Goal: Task Accomplishment & Management: Complete application form

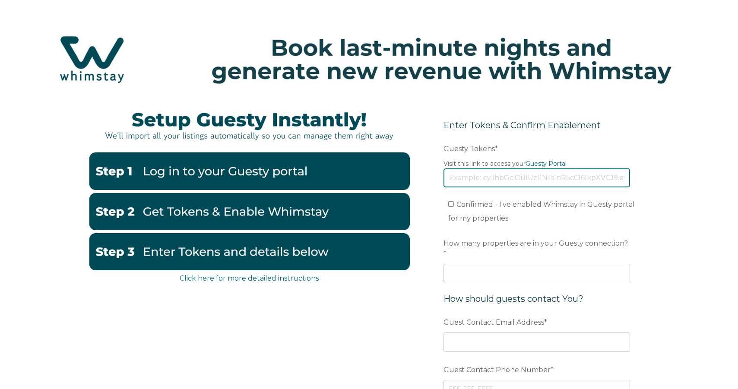
click at [479, 177] on input "Guesty Tokens *" at bounding box center [536, 177] width 187 height 19
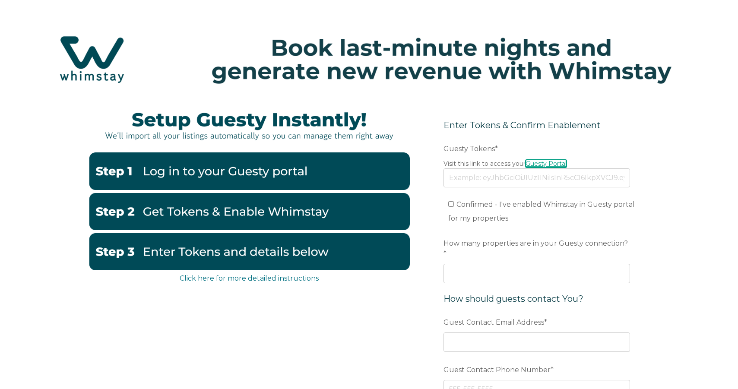
click at [560, 162] on link "Guesty Portal" at bounding box center [545, 164] width 41 height 8
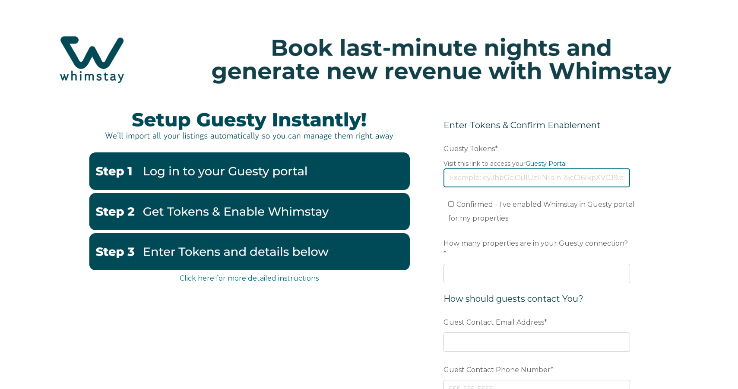
click at [461, 180] on input "Guesty Tokens *" at bounding box center [536, 177] width 187 height 19
paste input "[SECURITY_DATA]"
type input "[SECURITY_DATA]"
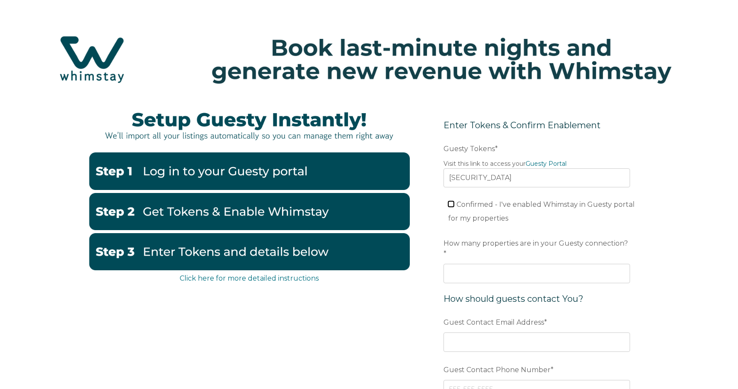
scroll to position [0, 0]
click at [453, 206] on input "Confirmed - I've enabled Whimstay in Guesty portal for my properties" at bounding box center [451, 204] width 6 height 6
checkbox input "true"
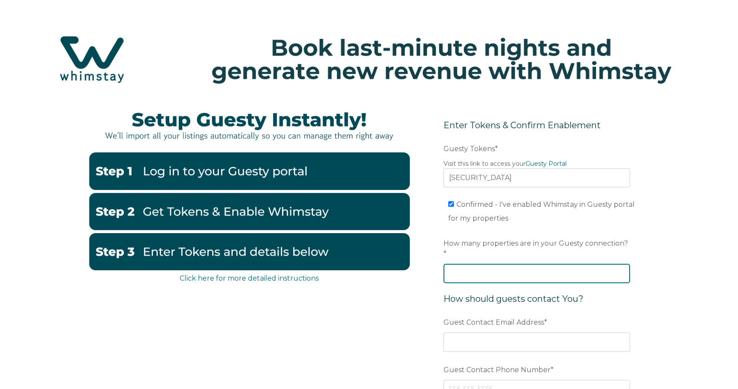
click at [471, 266] on input "How many properties are in your Guesty connection? *" at bounding box center [536, 273] width 187 height 19
type input "78"
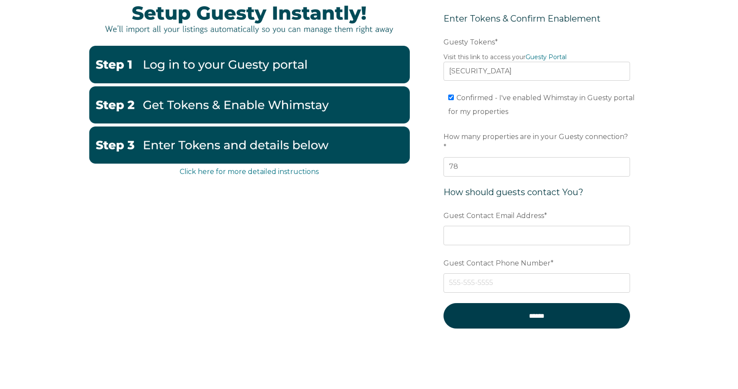
scroll to position [110, 0]
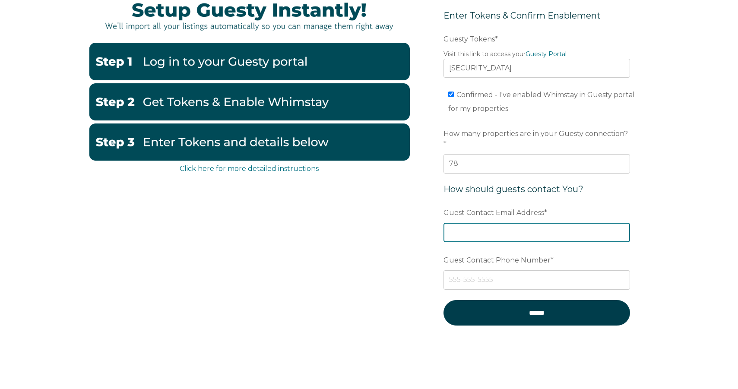
click at [513, 224] on input "Guest Contact Email Address *" at bounding box center [536, 232] width 187 height 19
type input "[PERSON_NAME][EMAIL_ADDRESS][DOMAIN_NAME]"
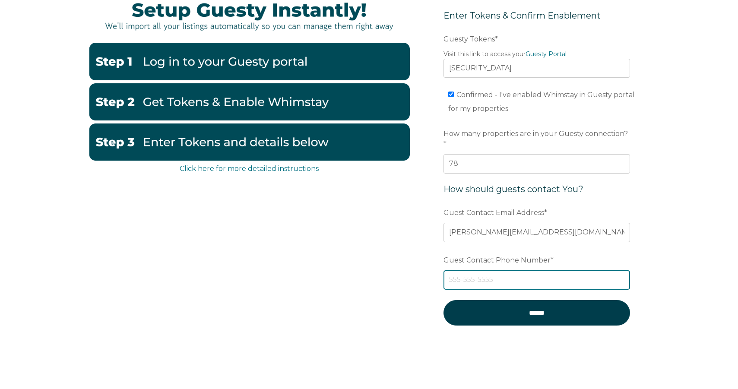
click at [494, 270] on input "Guest Contact Phone Number *" at bounding box center [536, 279] width 187 height 19
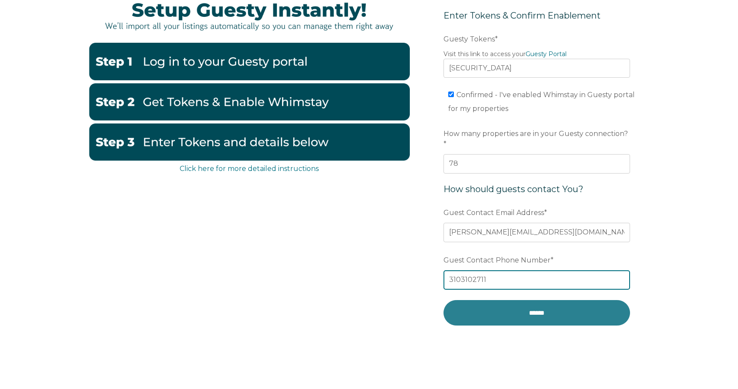
type input "3103102711"
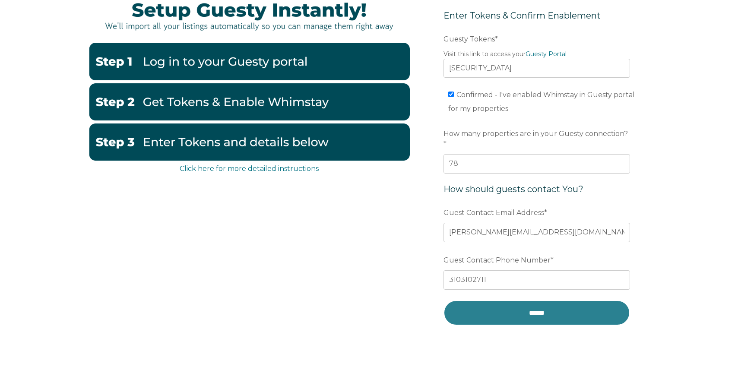
click at [541, 304] on input "******" at bounding box center [536, 312] width 187 height 25
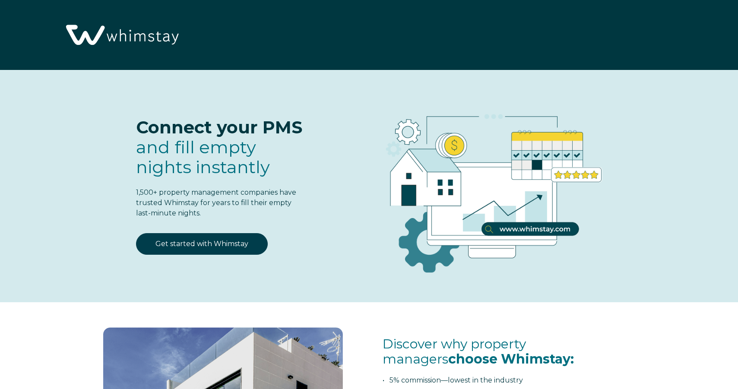
select select "US"
select select "Standard"
click at [215, 248] on link "Get started with Whimstay" at bounding box center [202, 244] width 132 height 22
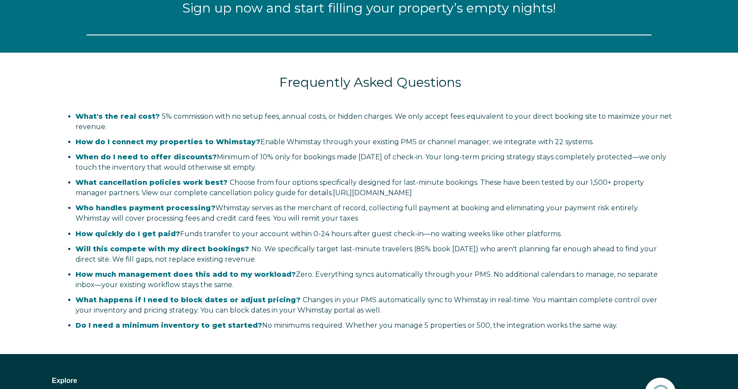
select select "US"
select select "Standard"
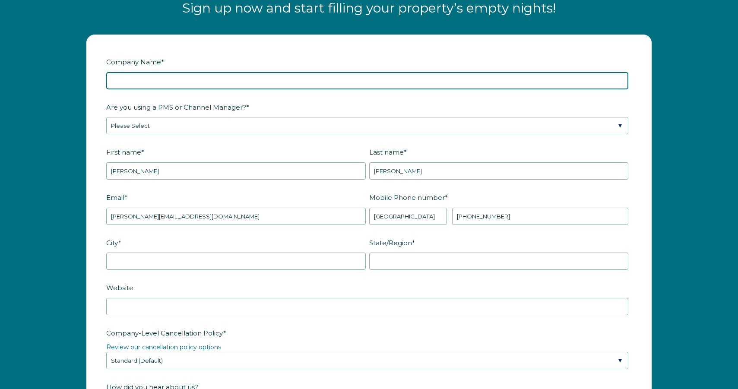
click at [193, 76] on input "Company Name *" at bounding box center [367, 80] width 522 height 17
type input "STAY AWHILE VILLAS"
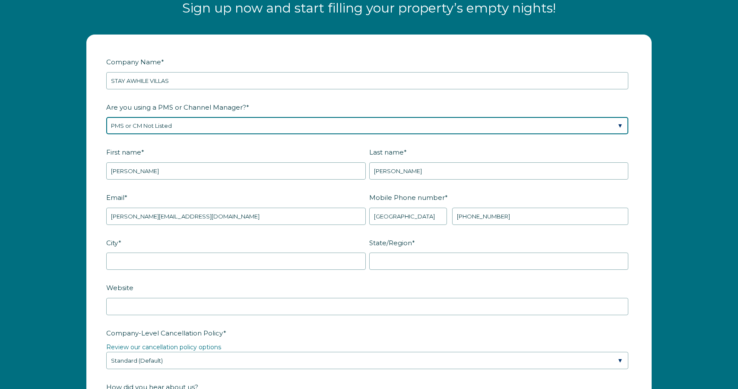
click at [204, 124] on select "Please Select Barefoot BookingPal Boost Brightside CiiRUS Escapia Guesty Hostaw…" at bounding box center [367, 125] width 522 height 17
select select "Guesty"
click at [106, 117] on select "Please Select Barefoot BookingPal Boost Brightside CiiRUS Escapia Guesty Hostaw…" at bounding box center [367, 125] width 522 height 17
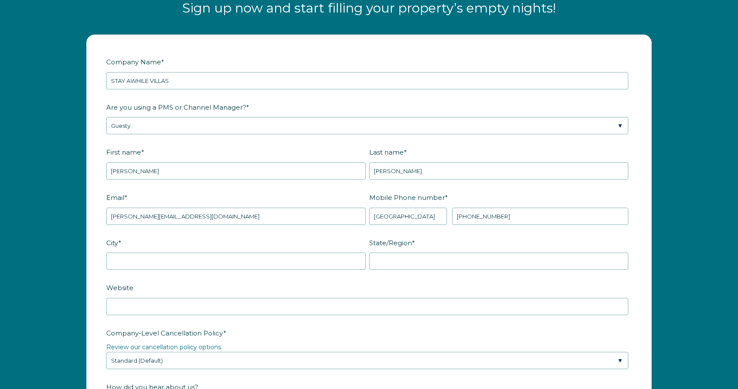
click at [169, 198] on label "Email *" at bounding box center [237, 197] width 263 height 15
click at [169, 208] on input "[PERSON_NAME][EMAIL_ADDRESS][DOMAIN_NAME]" at bounding box center [235, 216] width 259 height 17
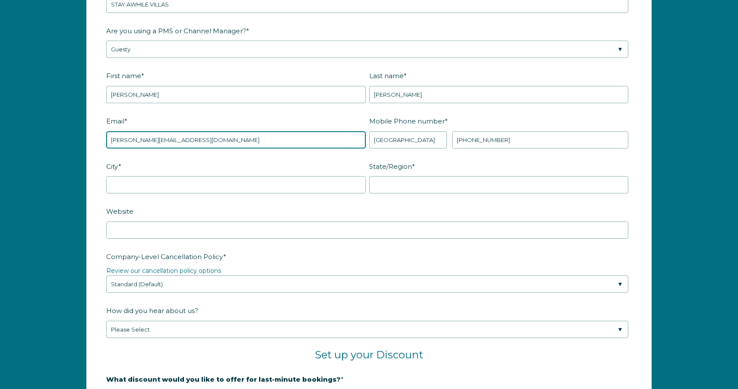
scroll to position [1178, 0]
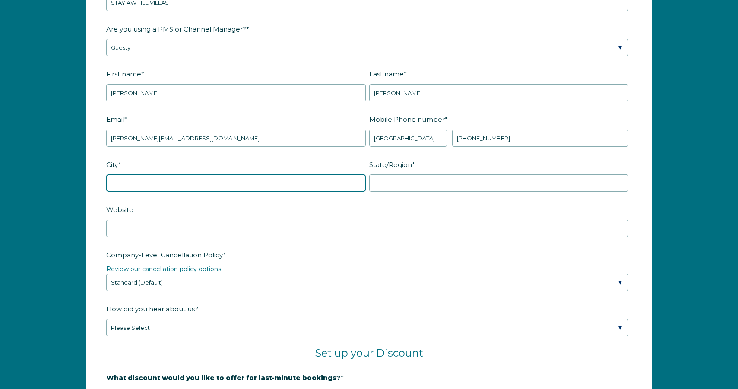
click at [168, 190] on input "City *" at bounding box center [235, 182] width 259 height 17
type input "9437 Santa Monica Blvd, Suite 204, Beverly Hills, CA 90210 SA"
click at [177, 183] on input "9437 Santa Monica Blvd, Suite 204, Beverly Hills, CA 90210 SA" at bounding box center [235, 182] width 259 height 17
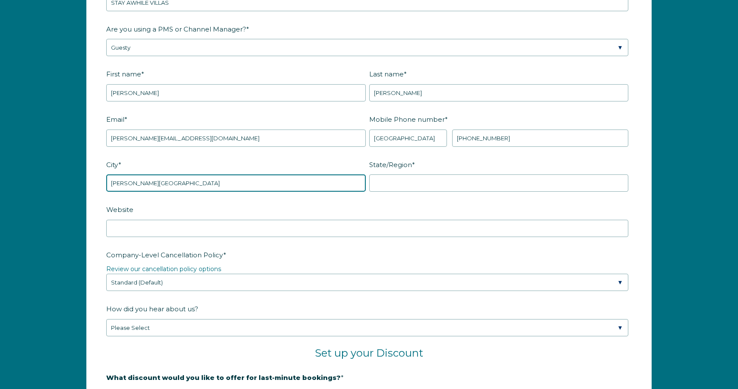
type input "BEVERLY HILLS"
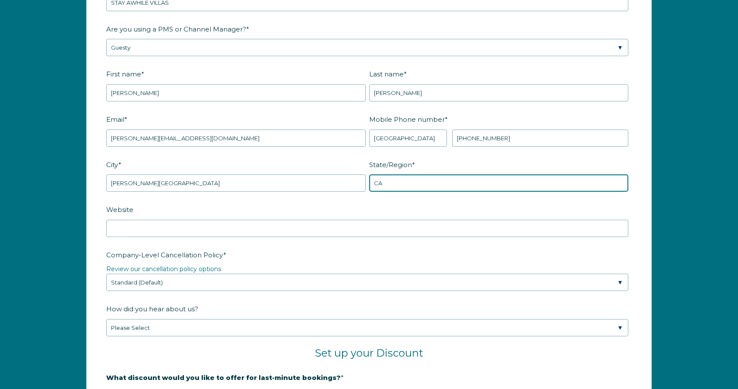
type input "CA"
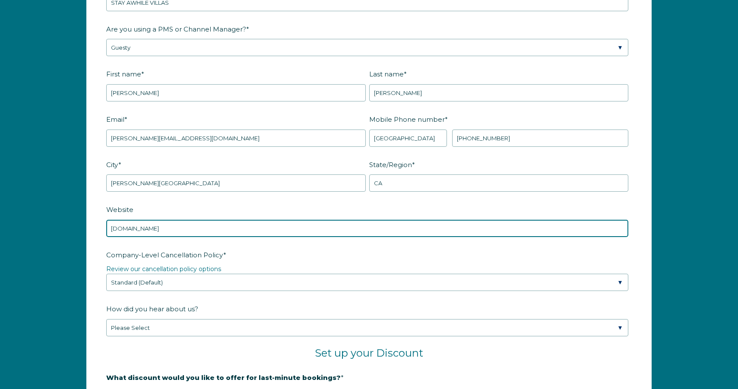
type input "STAYAWHILE.COM"
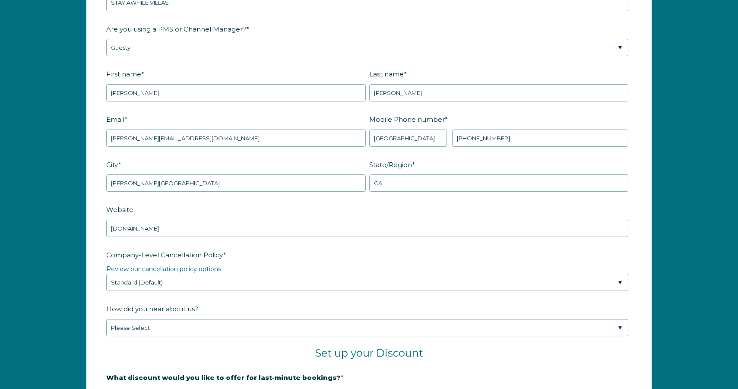
click at [274, 245] on fieldset "Website STAYAWHILE.COM" at bounding box center [368, 224] width 525 height 45
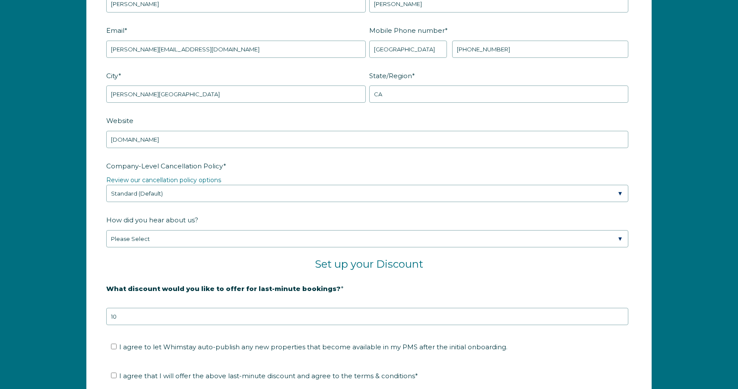
scroll to position [1269, 0]
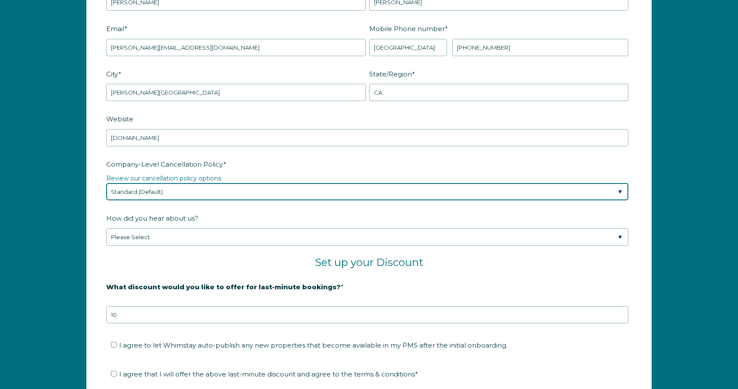
click at [221, 196] on select "Please Select Partial Standard (Default) Moderate Strict" at bounding box center [367, 191] width 522 height 17
select select "Strict"
click at [106, 183] on select "Please Select Partial Standard (Default) Moderate Strict" at bounding box center [367, 191] width 522 height 17
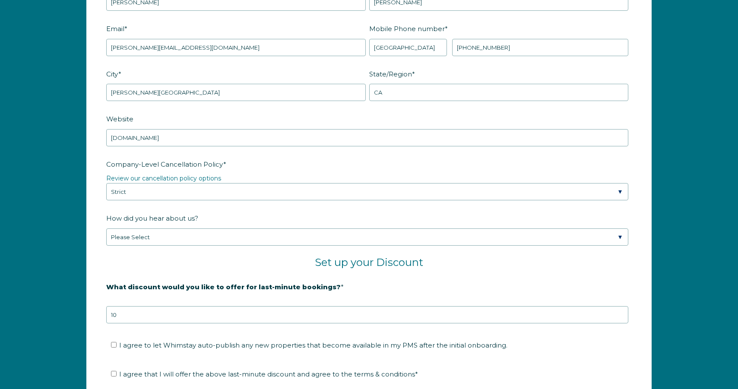
click at [207, 211] on label "How did you hear about us?" at bounding box center [368, 218] width 525 height 15
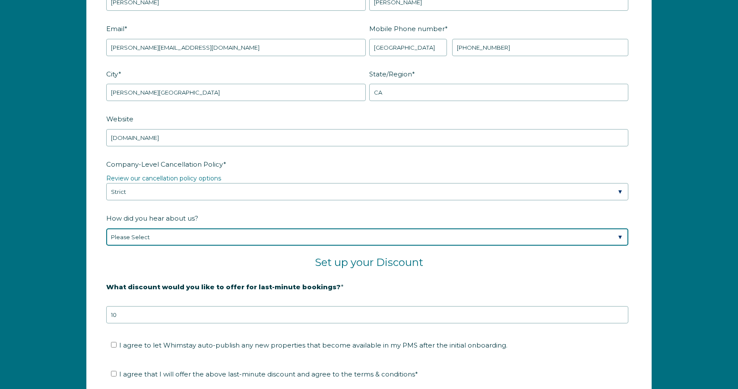
click at [207, 228] on select "Please Select Found Whimstay through a Google search Spoke to a Whimstay salesp…" at bounding box center [367, 236] width 522 height 17
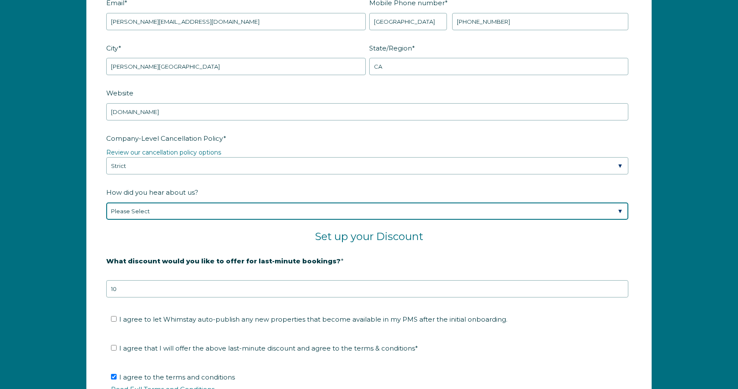
click at [200, 211] on select "Please Select Found Whimstay through a Google search Spoke to a Whimstay salesp…" at bounding box center [367, 210] width 522 height 17
select select "Marketing Email"
click at [106, 202] on select "Please Select Found Whimstay through a Google search Spoke to a Whimstay salesp…" at bounding box center [367, 210] width 522 height 17
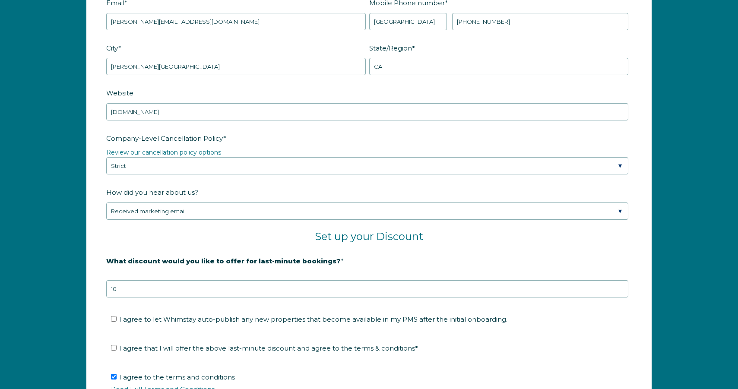
click at [162, 261] on strong "What discount would you like to offer for last-minute bookings?" at bounding box center [223, 261] width 234 height 8
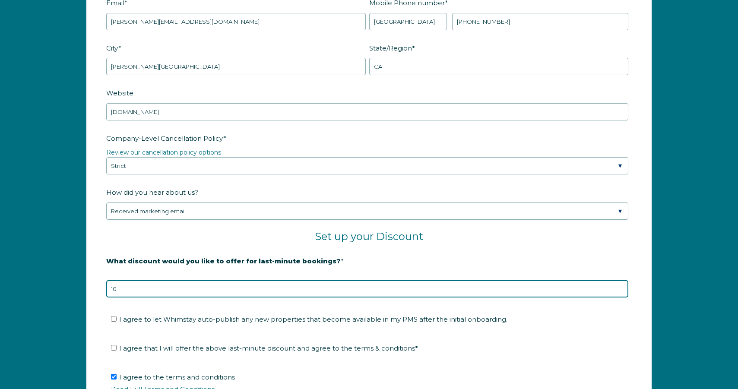
click at [162, 280] on input "10" at bounding box center [367, 288] width 522 height 17
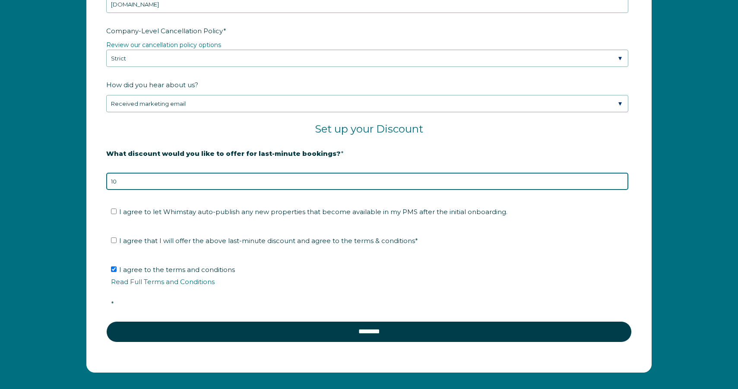
scroll to position [1406, 0]
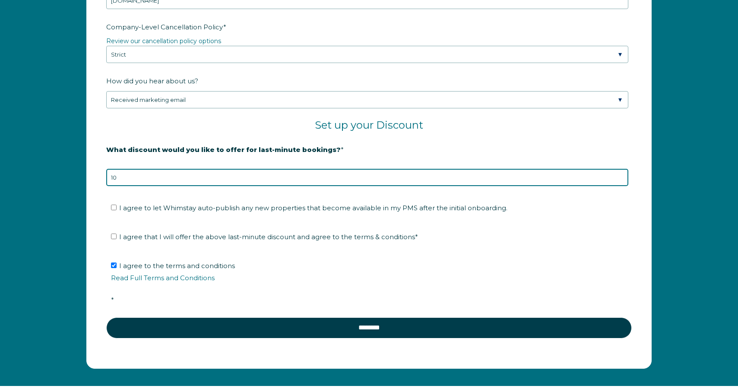
click at [150, 177] on input "10" at bounding box center [367, 177] width 522 height 17
click at [621, 178] on input "9" at bounding box center [367, 177] width 522 height 17
click at [621, 178] on input "8" at bounding box center [367, 177] width 522 height 17
click at [621, 178] on input "7" at bounding box center [367, 177] width 522 height 17
click at [621, 178] on input "6" at bounding box center [367, 177] width 522 height 17
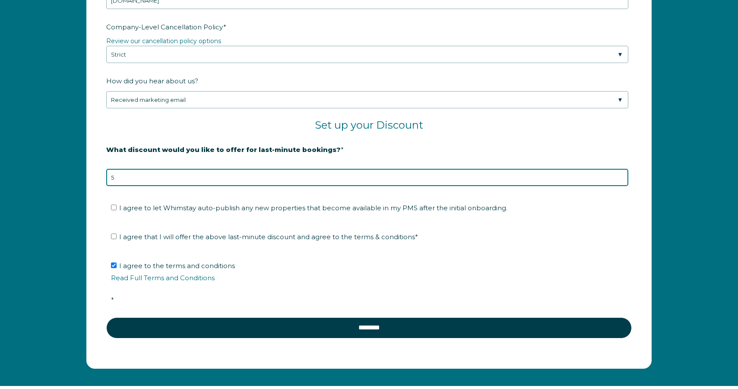
click at [621, 178] on input "5" at bounding box center [367, 177] width 522 height 17
click at [621, 178] on input "4" at bounding box center [367, 177] width 522 height 17
click at [621, 178] on input "3" at bounding box center [367, 177] width 522 height 17
click at [621, 178] on input "2" at bounding box center [367, 177] width 522 height 17
click at [621, 178] on input "1" at bounding box center [367, 177] width 522 height 17
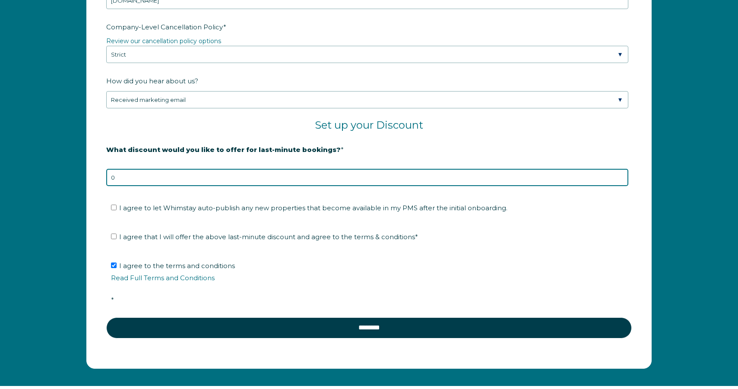
click at [621, 178] on input "0" at bounding box center [367, 177] width 522 height 17
click at [621, 178] on input "-1" at bounding box center [367, 177] width 522 height 17
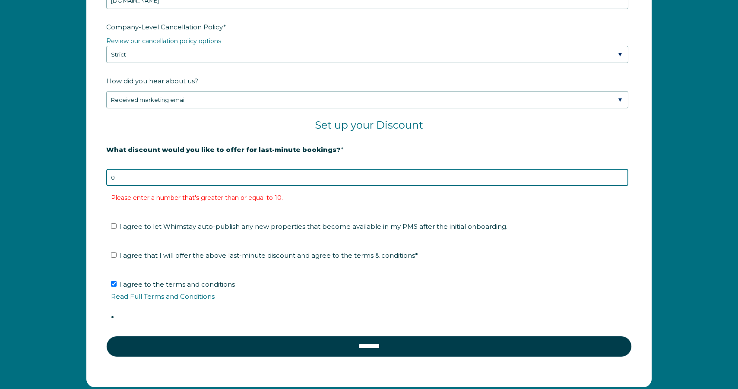
click at [621, 173] on input "0" at bounding box center [367, 177] width 522 height 17
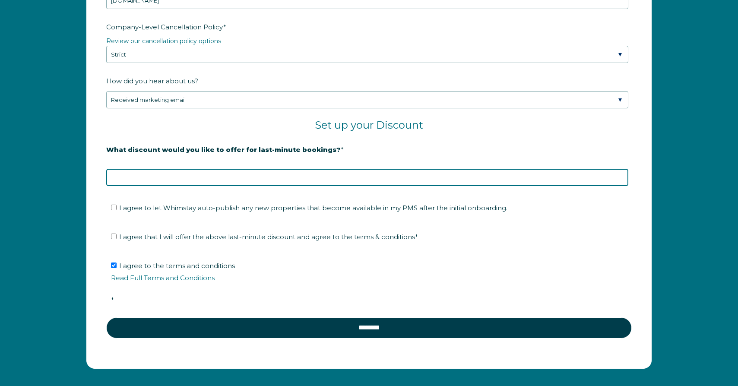
click at [621, 173] on input "1" at bounding box center [367, 177] width 522 height 17
click at [621, 173] on input "2" at bounding box center [367, 177] width 522 height 17
click at [621, 173] on input "3" at bounding box center [367, 177] width 522 height 17
click at [621, 173] on input "4" at bounding box center [367, 177] width 522 height 17
click at [621, 173] on input "5" at bounding box center [367, 177] width 522 height 17
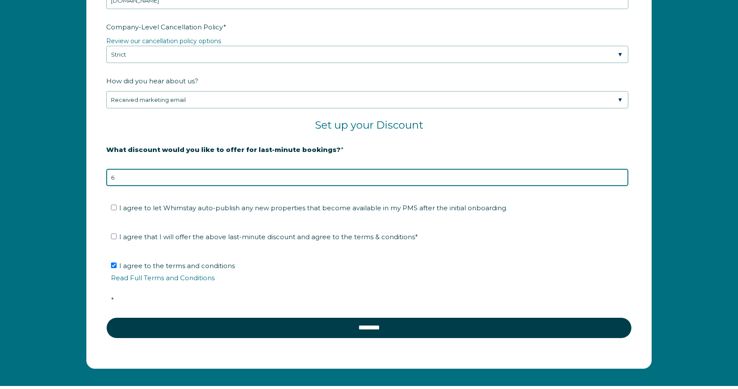
click at [621, 173] on input "6" at bounding box center [367, 177] width 522 height 17
click at [621, 173] on input "7" at bounding box center [367, 177] width 522 height 17
click at [621, 173] on input "8" at bounding box center [367, 177] width 522 height 17
click at [621, 173] on input "9" at bounding box center [367, 177] width 522 height 17
type input "10"
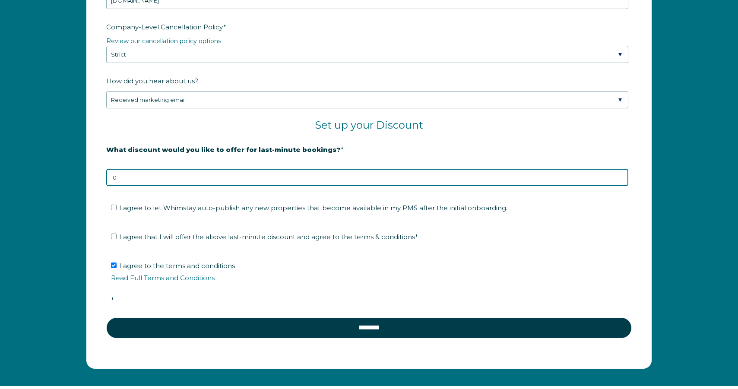
click at [621, 173] on input "10" at bounding box center [367, 177] width 522 height 17
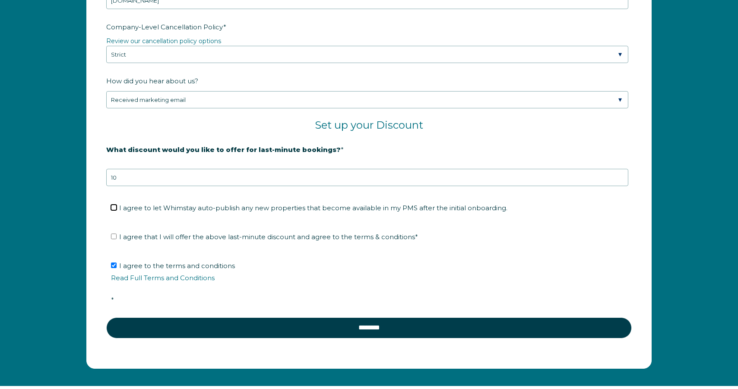
click at [114, 207] on input "I agree to let Whimstay auto-publish any new properties that become available i…" at bounding box center [114, 208] width 6 height 6
checkbox input "true"
click at [113, 235] on input "I agree that I will offer the above last-minute discount and agree to the terms…" at bounding box center [114, 237] width 6 height 6
checkbox input "true"
click at [445, 270] on li "I agree to the terms and conditions Read Full Terms and Conditions *" at bounding box center [372, 283] width 522 height 48
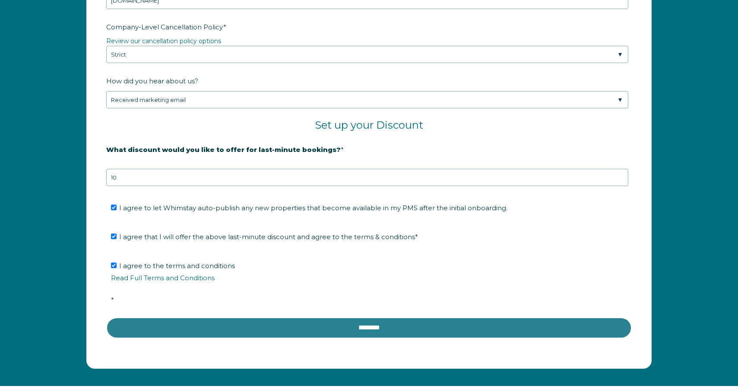
click at [367, 320] on input "********" at bounding box center [368, 327] width 525 height 21
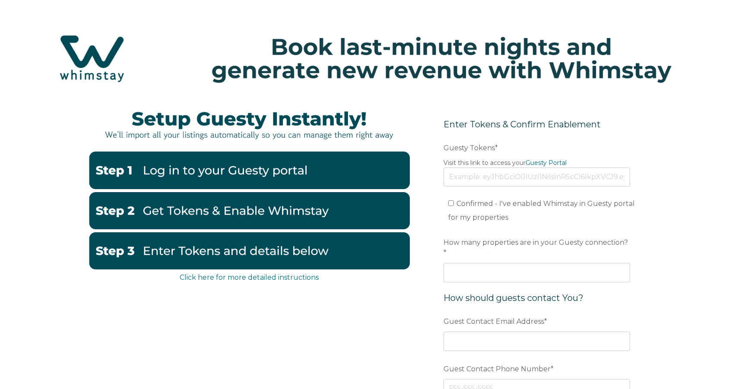
scroll to position [151, 0]
